Goal: Task Accomplishment & Management: Manage account settings

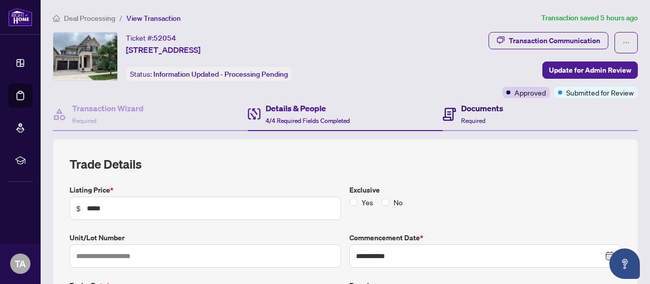
click at [461, 119] on span "Required" at bounding box center [473, 121] width 24 height 8
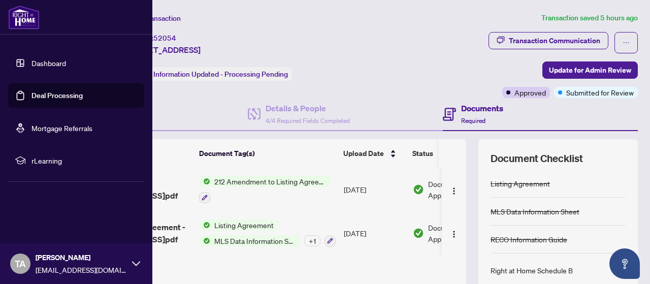
click at [31, 97] on link "Deal Processing" at bounding box center [56, 95] width 51 height 9
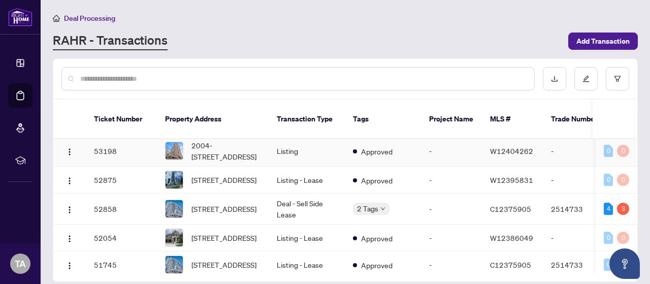
scroll to position [51, 0]
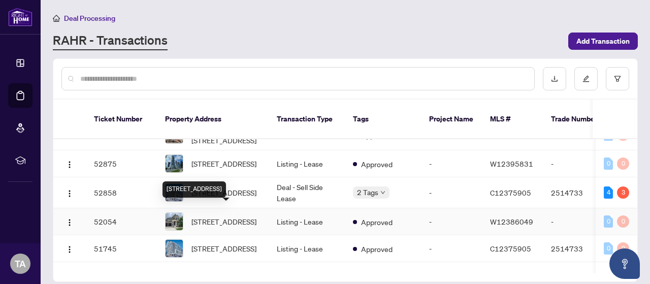
click at [241, 216] on span "[STREET_ADDRESS]" at bounding box center [223, 221] width 65 height 11
